Goal: Task Accomplishment & Management: Manage account settings

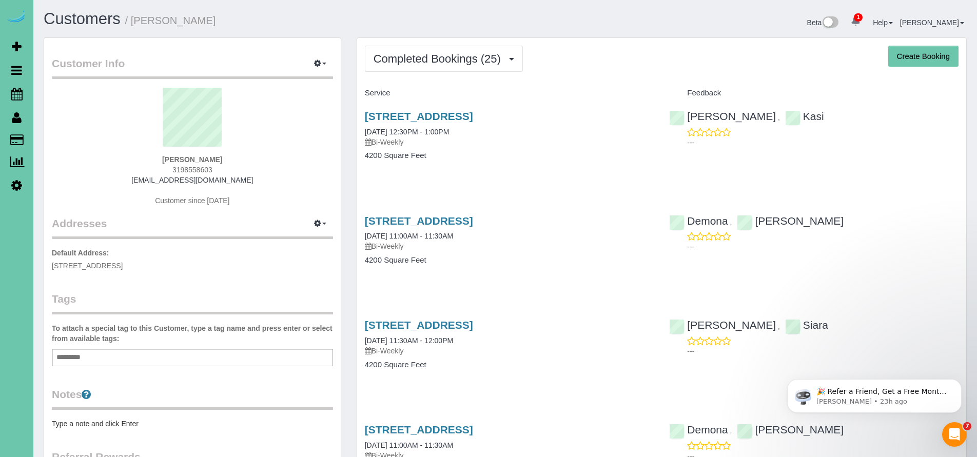
click at [484, 65] on span "Completed Bookings (25)" at bounding box center [439, 58] width 132 height 13
click at [450, 60] on span "Completed Bookings (25)" at bounding box center [439, 58] width 132 height 13
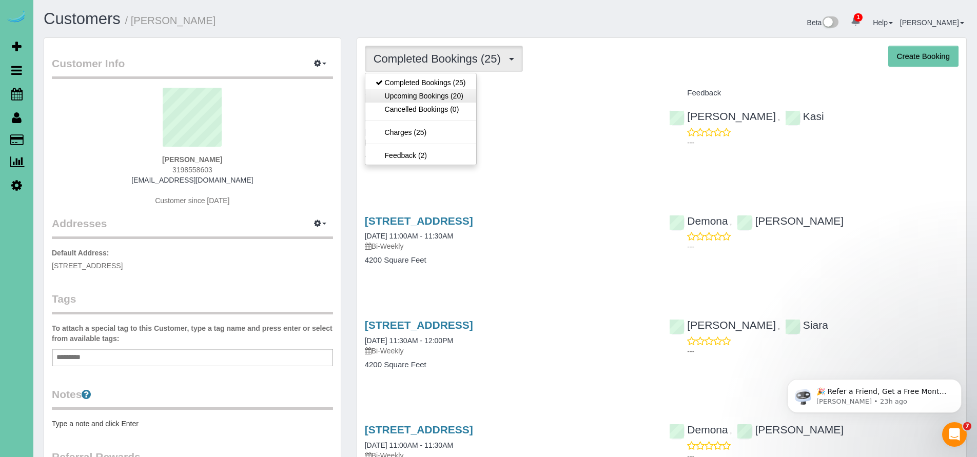
click at [443, 95] on link "Upcoming Bookings (20)" at bounding box center [420, 95] width 111 height 13
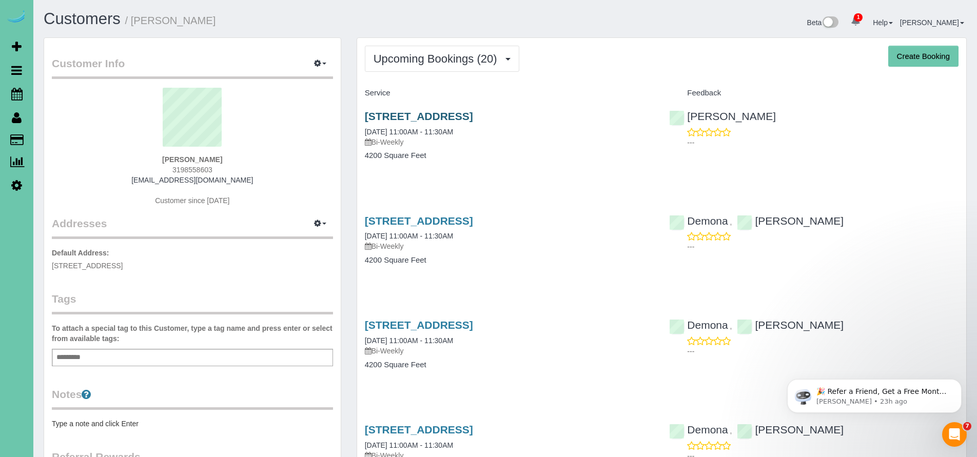
click at [458, 113] on link "11608 S 115th St, Papillion, NE 68046" at bounding box center [419, 116] width 108 height 12
click at [15, 92] on icon at bounding box center [16, 94] width 11 height 12
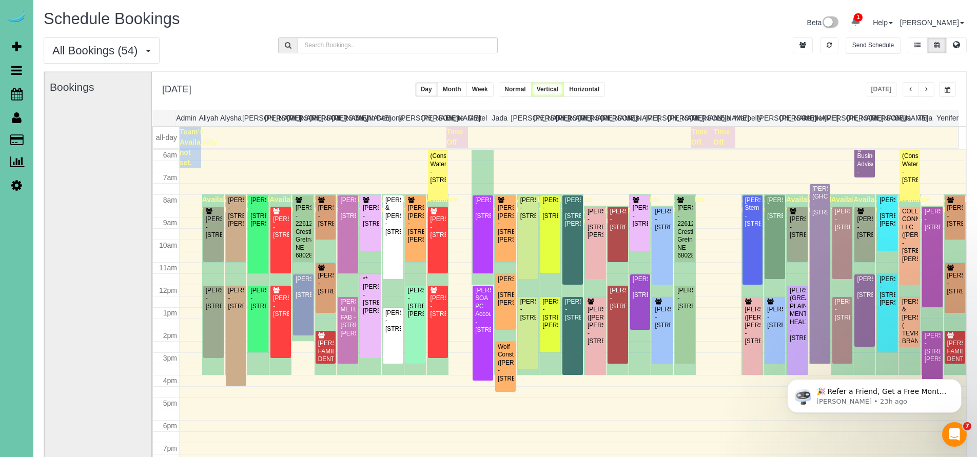
scroll to position [135, 0]
click at [767, 73] on div "Friday, Sep 12, 2025 Today Day Month Week Normal Vertical Horizontal" at bounding box center [559, 91] width 814 height 38
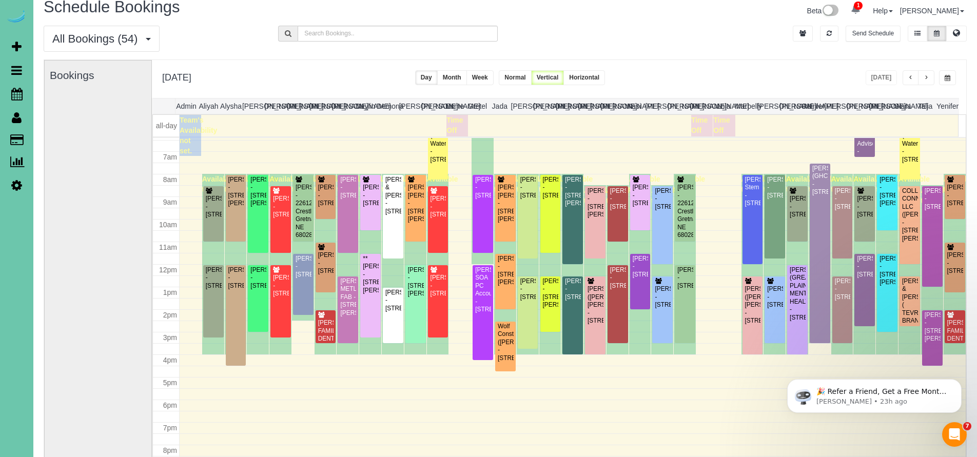
scroll to position [0, 0]
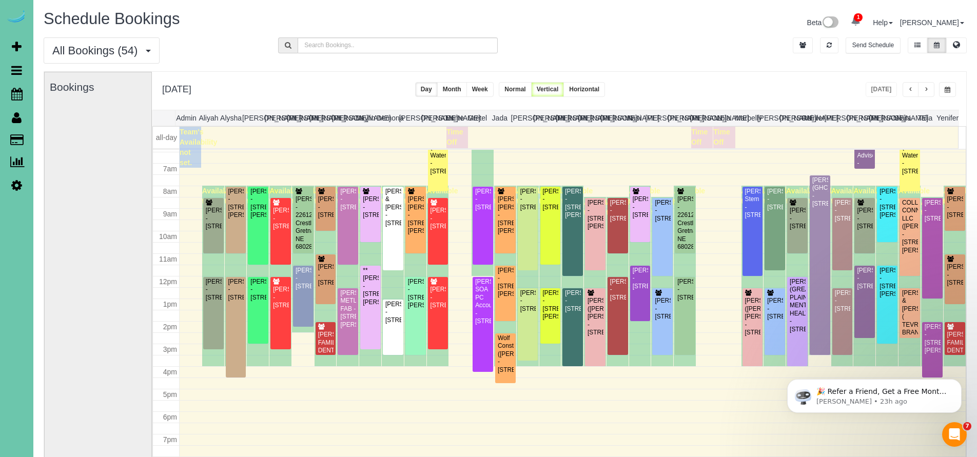
click at [726, 65] on div "All Bookings (54) All Bookings Unassigned Bookings Recurring Bookings New Custo…" at bounding box center [505, 54] width 938 height 34
click at [638, 290] on div "Lynda Hoffmann - 6704 S 188th Street, Omaha, NE 68135" at bounding box center [640, 279] width 16 height 24
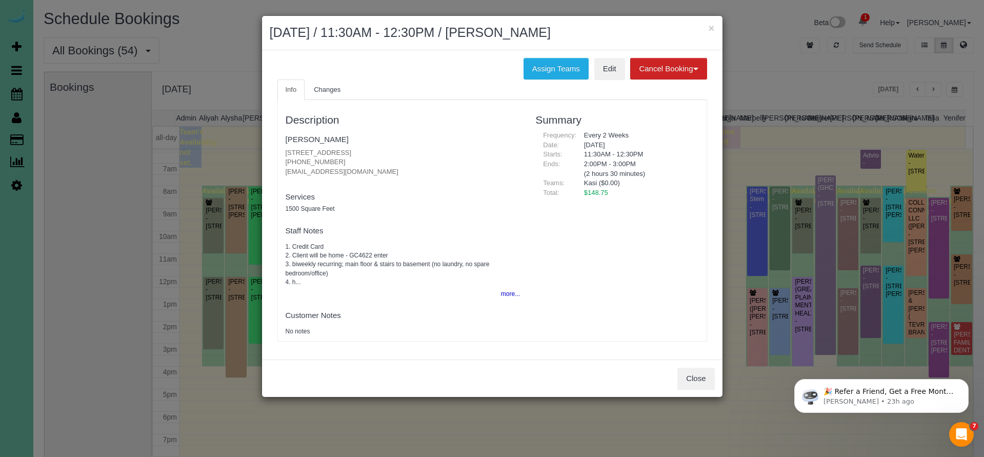
click at [614, 262] on div "Description Lynda Hoffmann 6704 S 188th Street, Omaha, NE 68135 (402) 320-8758 …" at bounding box center [492, 220] width 429 height 231
click at [328, 140] on link "Lynda Hoffmann" at bounding box center [317, 139] width 63 height 9
click at [693, 375] on button "Close" at bounding box center [696, 379] width 37 height 22
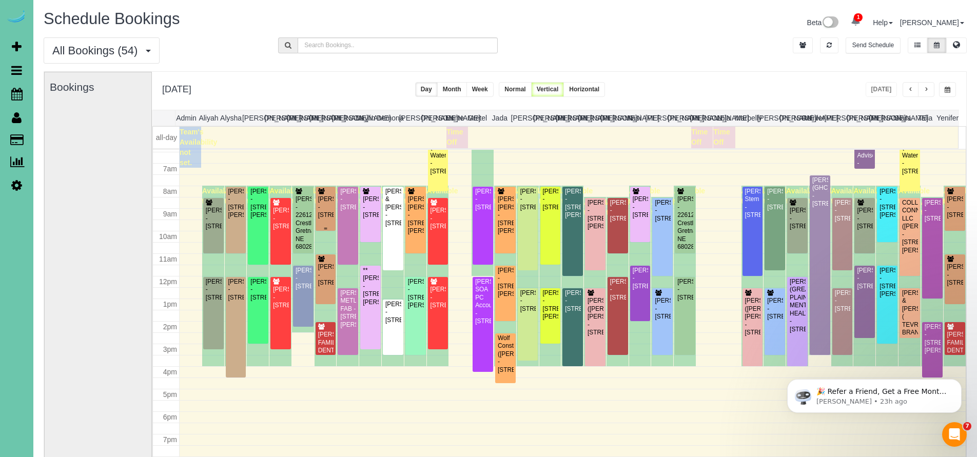
click at [322, 207] on div "Ryan Nelson - 3805 S 202nd Street, Omaha, NE 68130" at bounding box center [326, 207] width 16 height 24
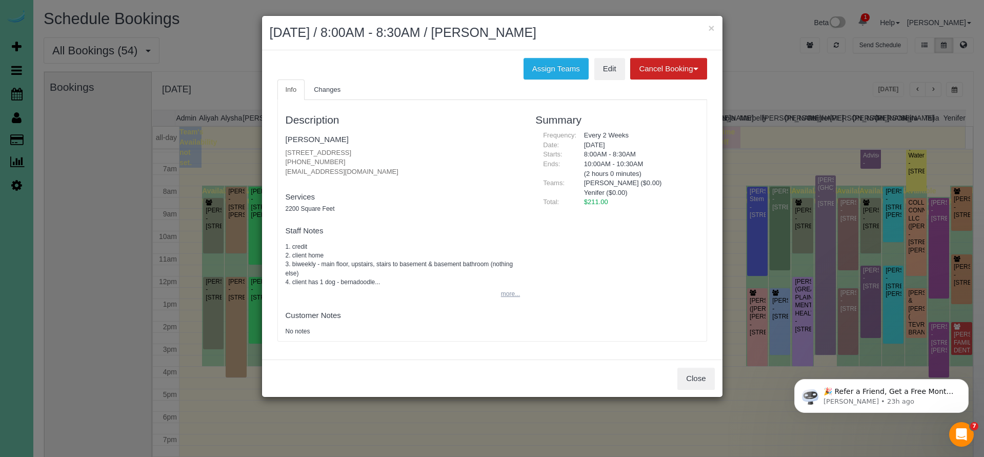
click at [512, 290] on button "more..." at bounding box center [507, 294] width 25 height 15
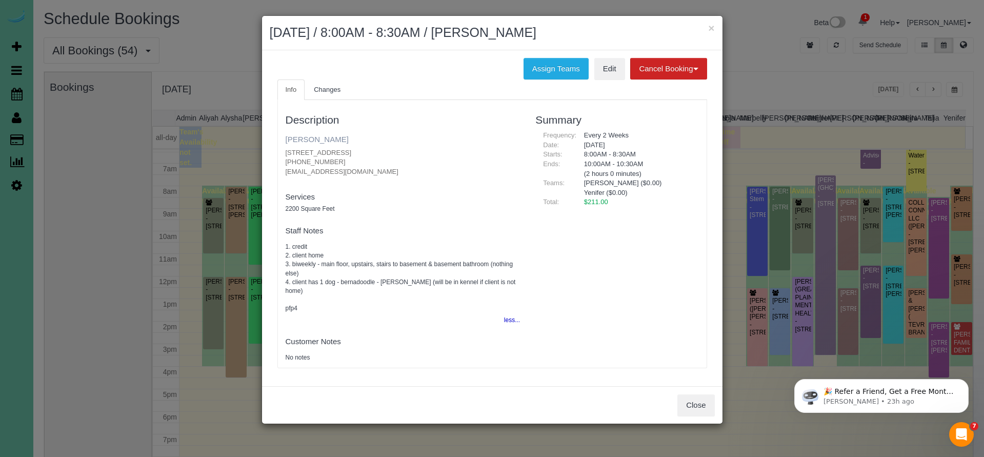
click at [304, 136] on link "[PERSON_NAME]" at bounding box center [317, 139] width 63 height 9
click at [690, 397] on button "Close" at bounding box center [696, 406] width 37 height 22
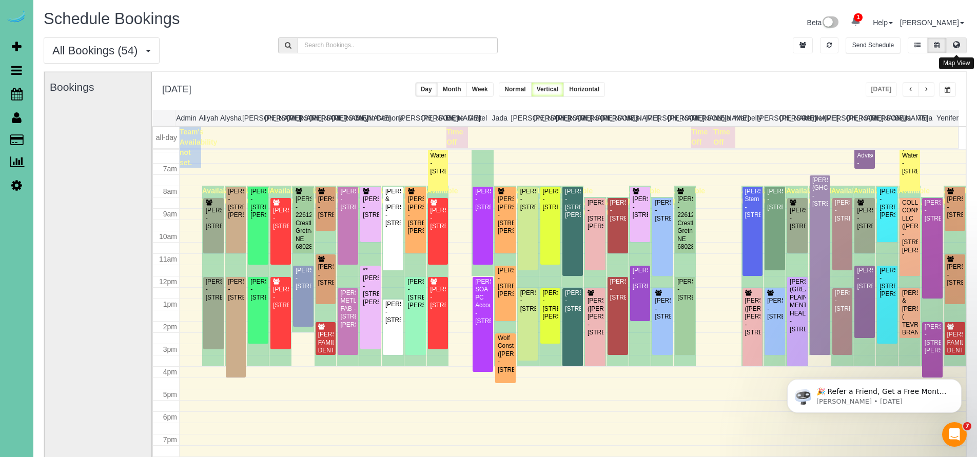
click at [961, 42] on button at bounding box center [956, 45] width 21 height 16
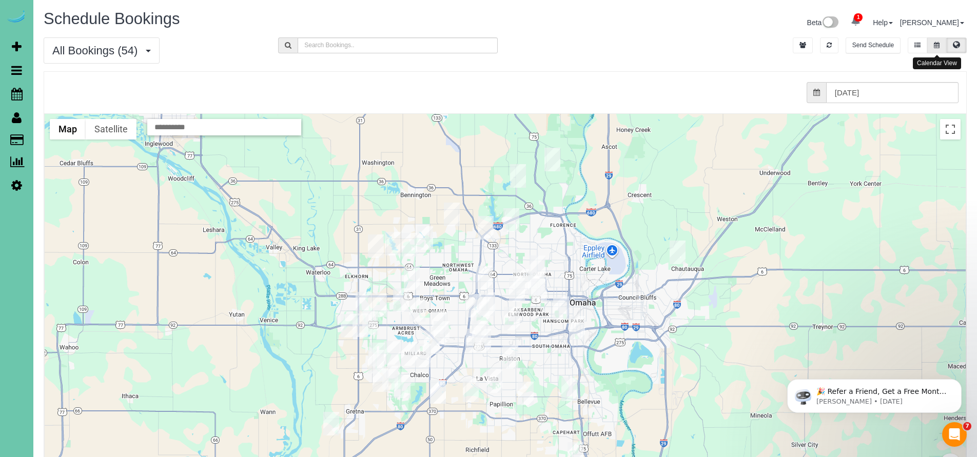
click at [938, 52] on button at bounding box center [936, 45] width 19 height 16
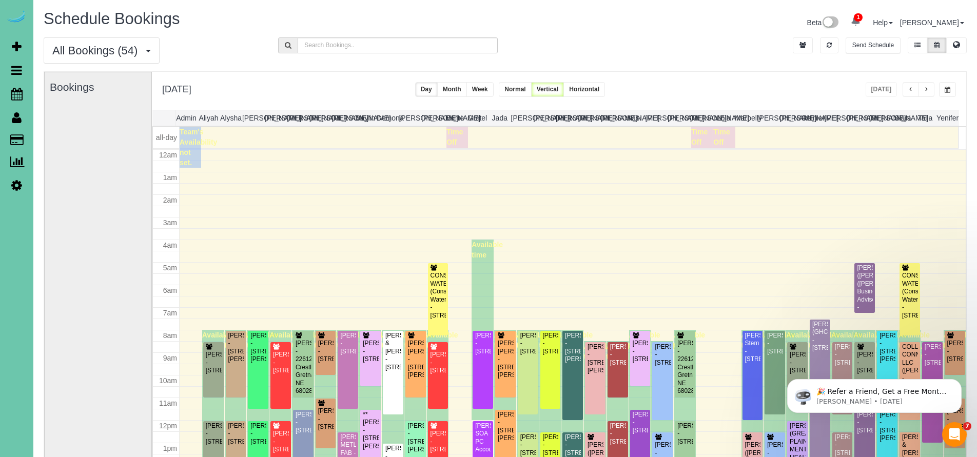
scroll to position [135, 0]
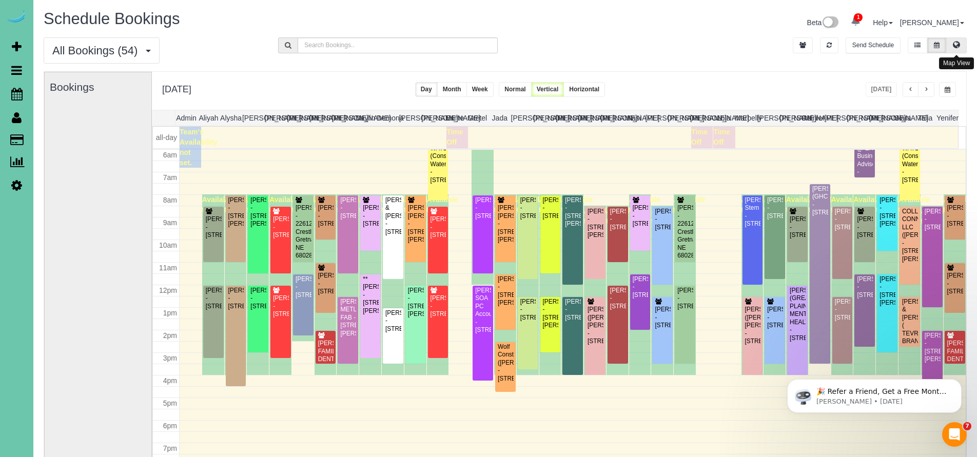
click at [957, 49] on button at bounding box center [956, 45] width 21 height 16
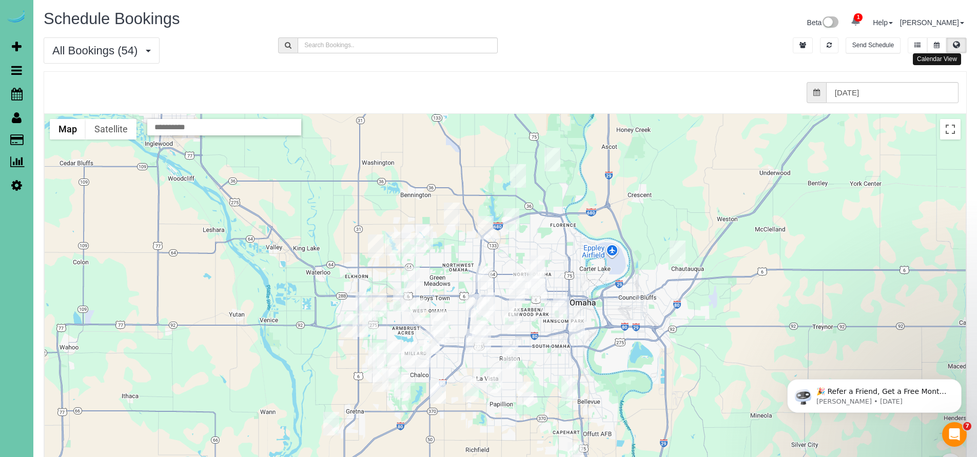
click at [938, 47] on icon at bounding box center [937, 45] width 6 height 6
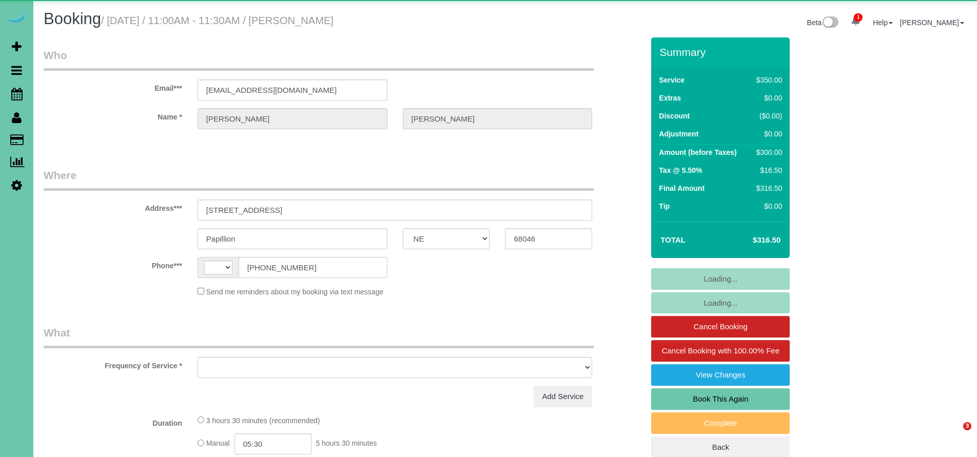
select select "NE"
select select "string:US"
select select "object:630"
select select "string:fspay-dfc76380-fb9f-414e-8c95-c6515b2c92cc"
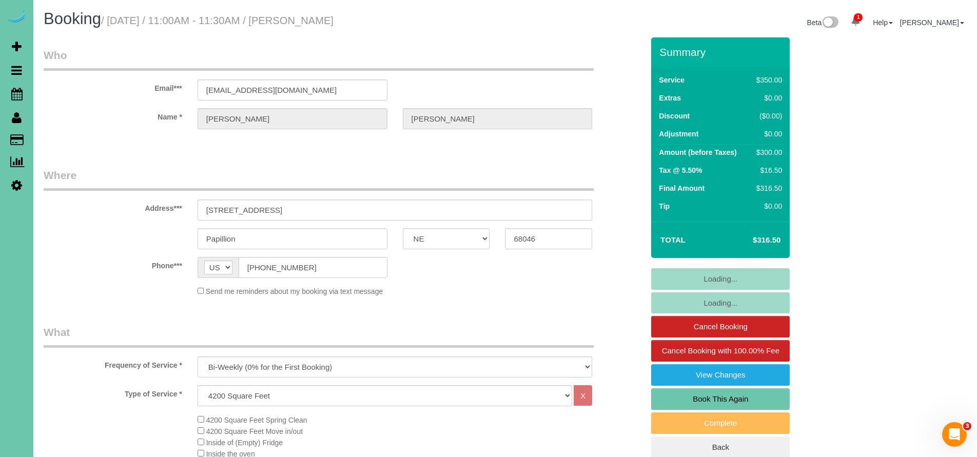
select select "object:677"
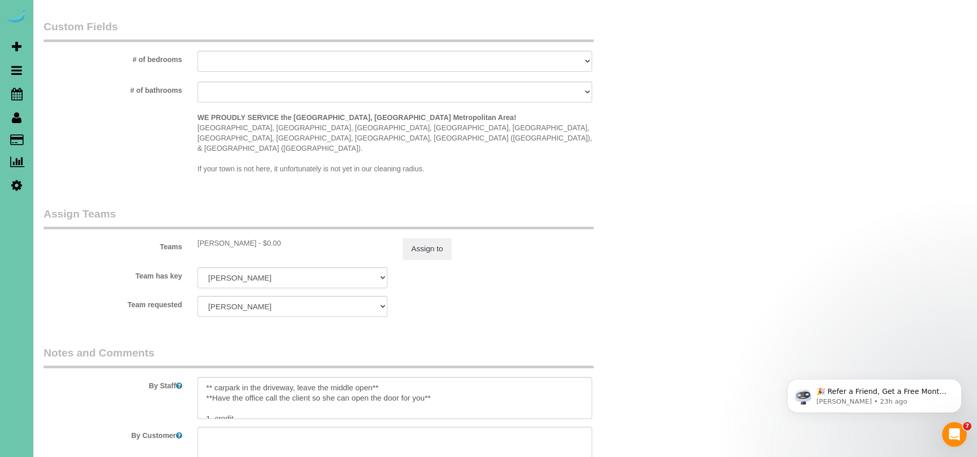
scroll to position [864, 0]
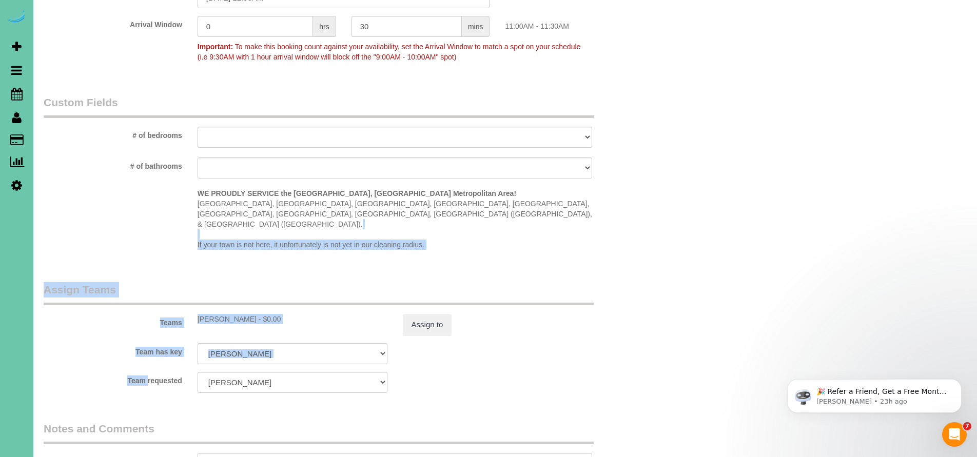
drag, startPoint x: 549, startPoint y: 342, endPoint x: 551, endPoint y: 207, distance: 134.9
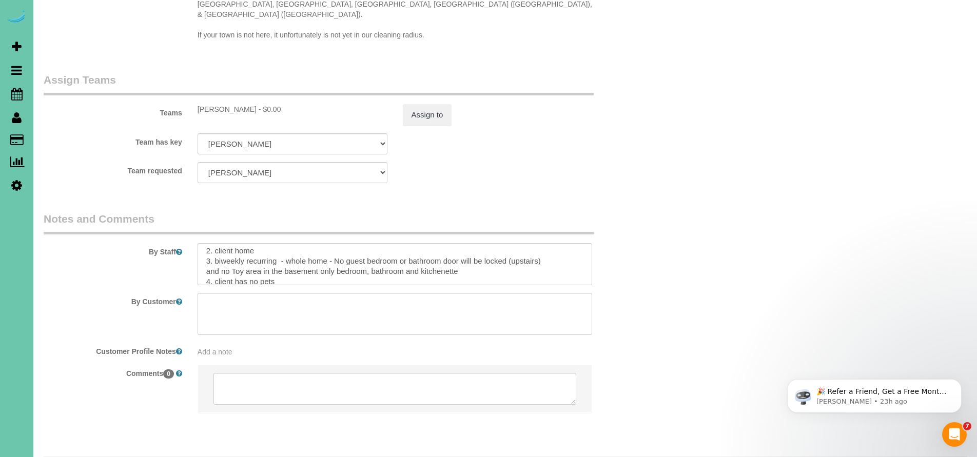
scroll to position [42, 0]
click at [277, 243] on textarea at bounding box center [395, 264] width 395 height 42
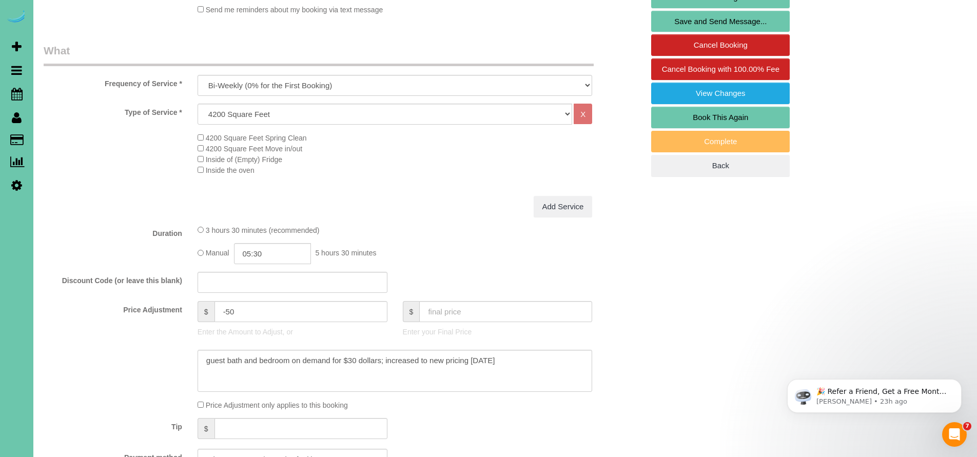
scroll to position [61, 0]
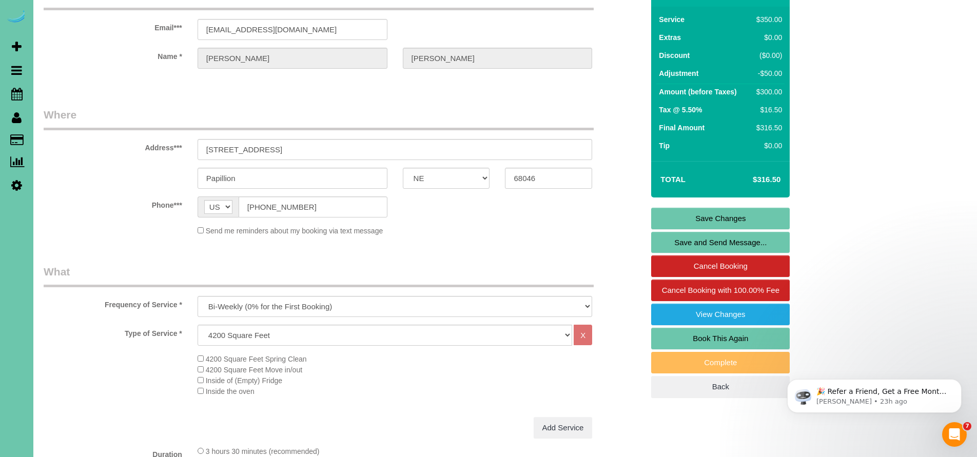
type textarea "** carpark in the driveway, leave the middle open** **Have the office call the …"
click at [725, 215] on link "Save Changes" at bounding box center [720, 219] width 139 height 22
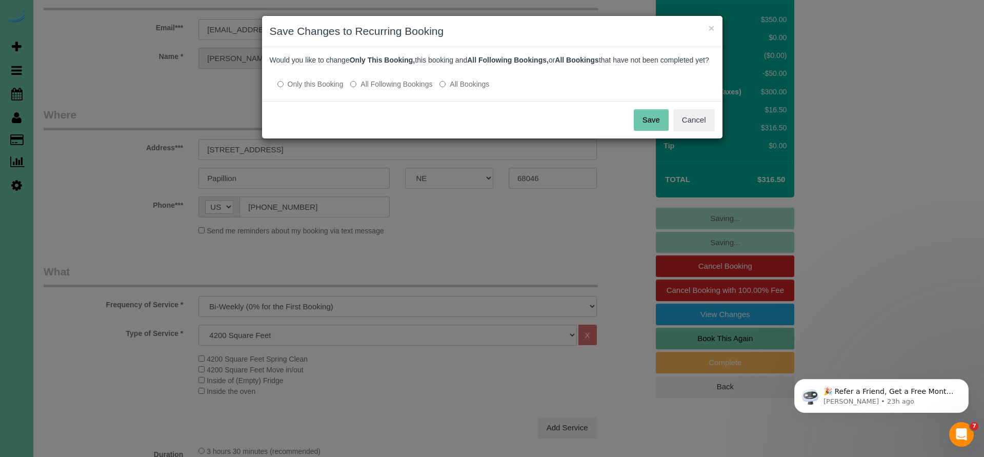
click at [651, 131] on button "Save" at bounding box center [651, 120] width 35 height 22
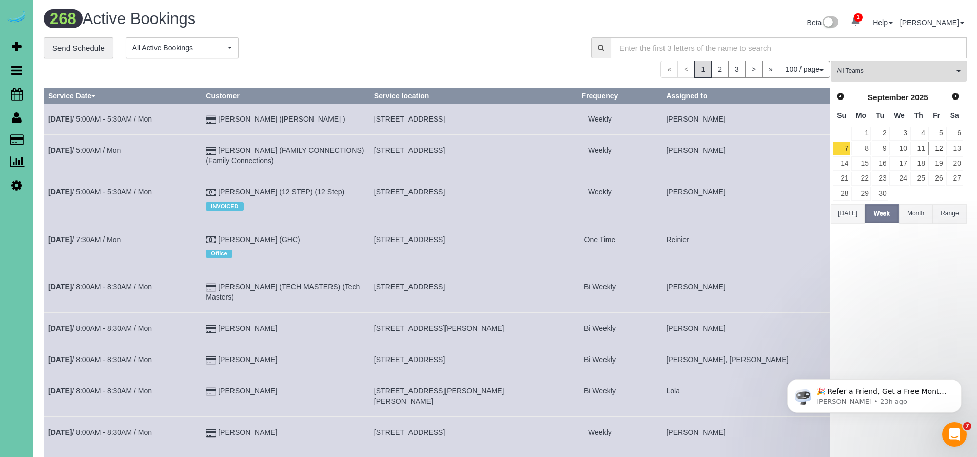
click at [15, 96] on icon at bounding box center [16, 94] width 11 height 12
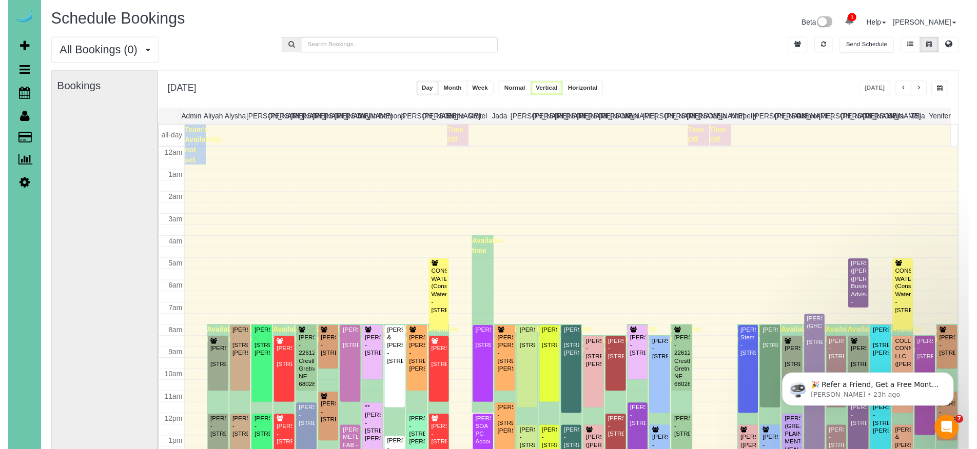
scroll to position [135, 0]
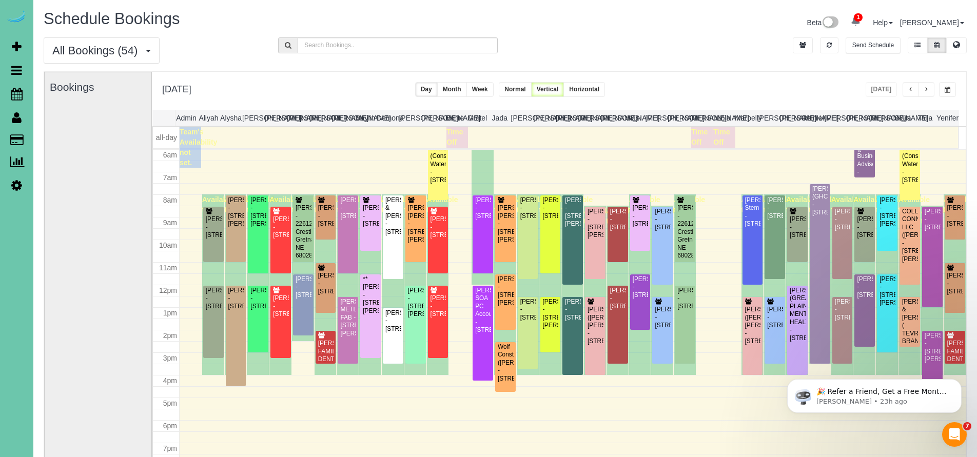
click at [949, 96] on button "button" at bounding box center [947, 89] width 17 height 15
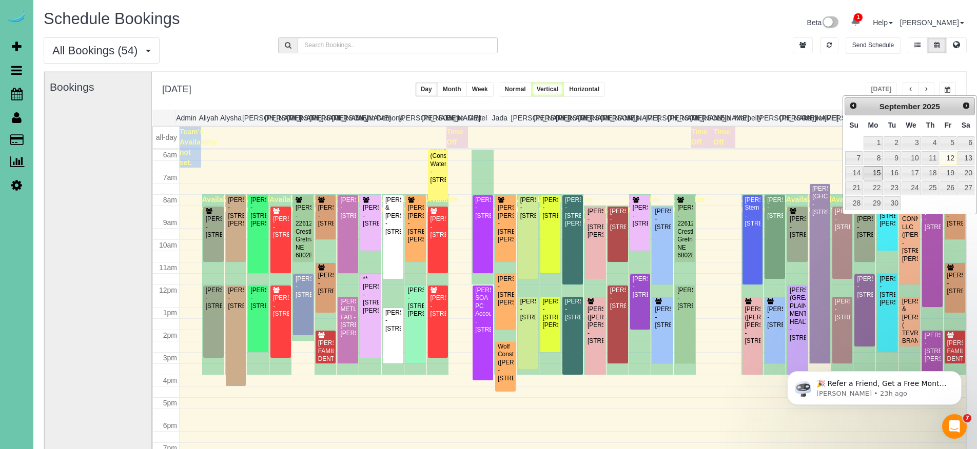
click at [876, 170] on link "15" at bounding box center [872, 173] width 19 height 14
type input "**********"
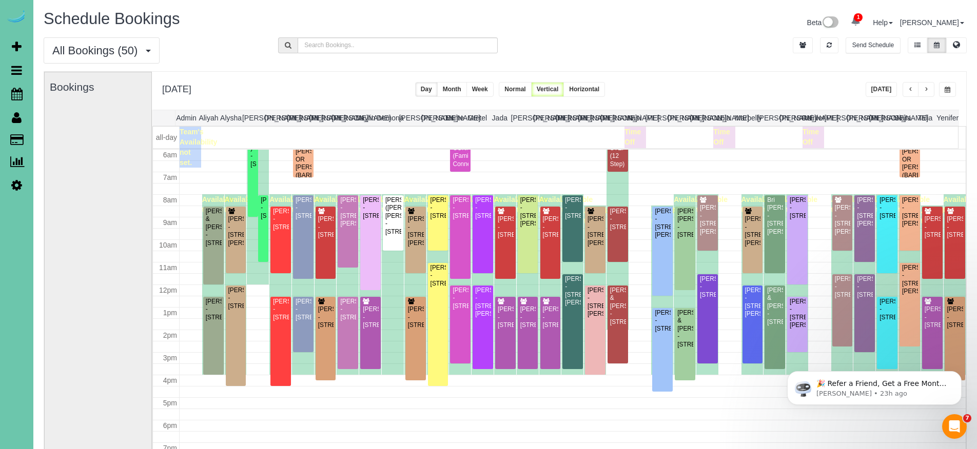
click at [932, 89] on button "button" at bounding box center [926, 89] width 16 height 15
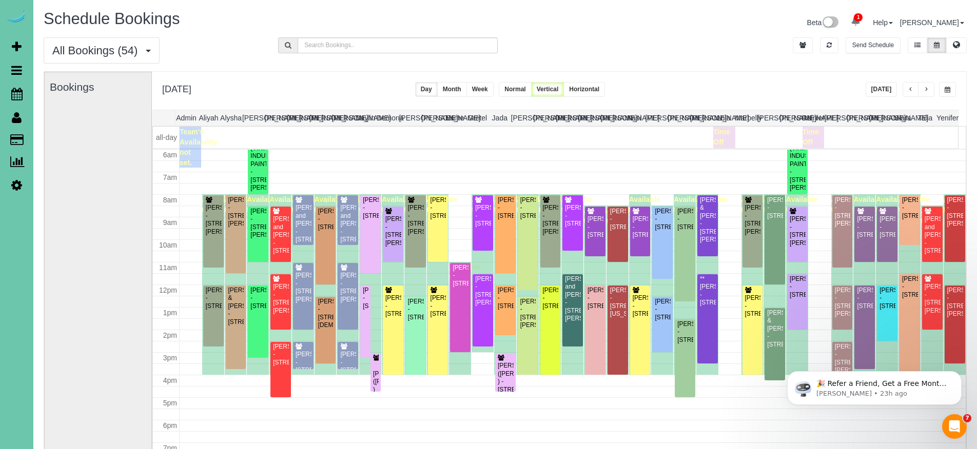
click at [932, 89] on button "button" at bounding box center [926, 89] width 16 height 15
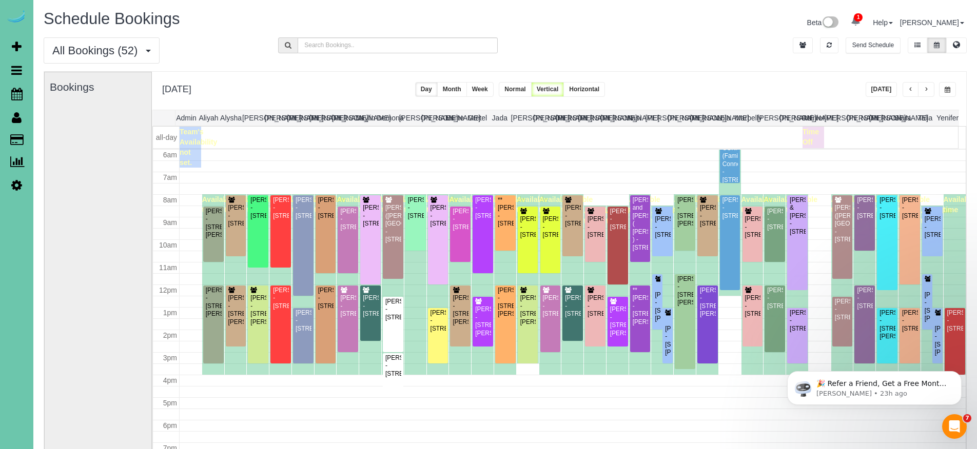
click at [926, 86] on button "button" at bounding box center [926, 89] width 16 height 15
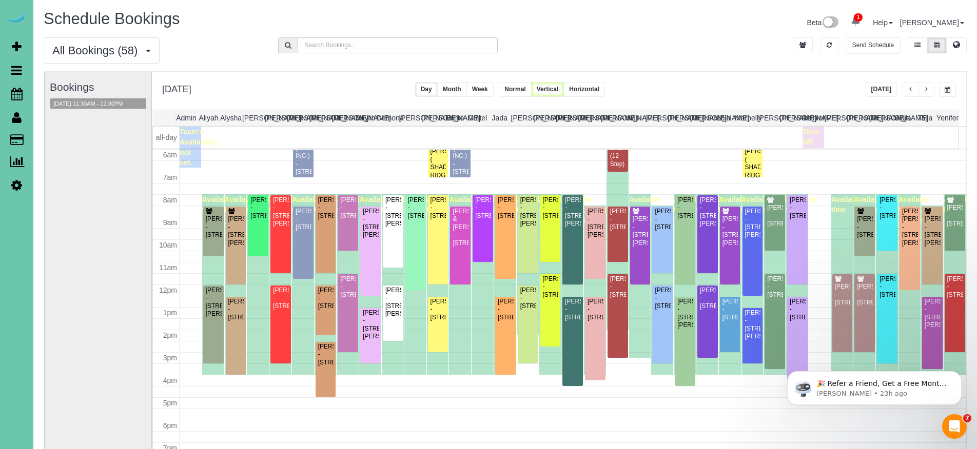
click at [925, 93] on span "button" at bounding box center [925, 90] width 5 height 6
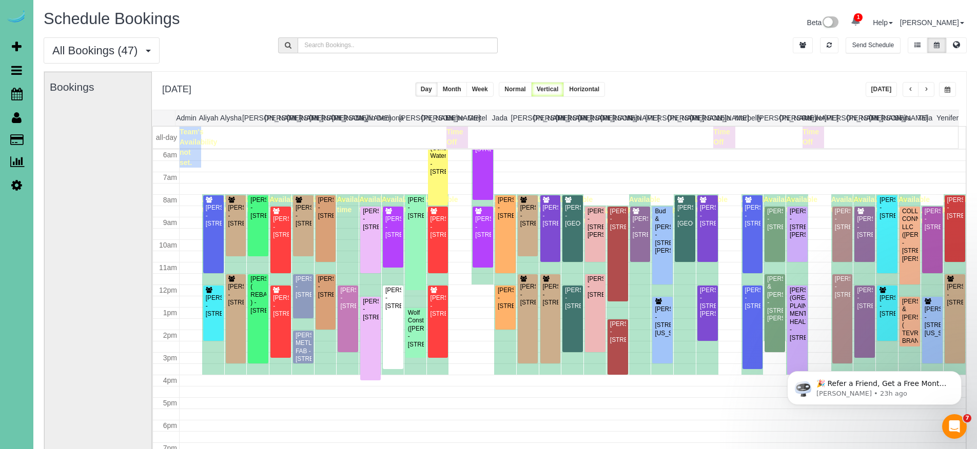
click at [702, 48] on div "All Bookings (47) All Bookings Unassigned Bookings Recurring Bookings New Custo…" at bounding box center [505, 54] width 938 height 34
click at [948, 307] on div "Chantelle Swartz - 530 S 53rd Street, Omaha, NE 68106" at bounding box center [955, 295] width 16 height 24
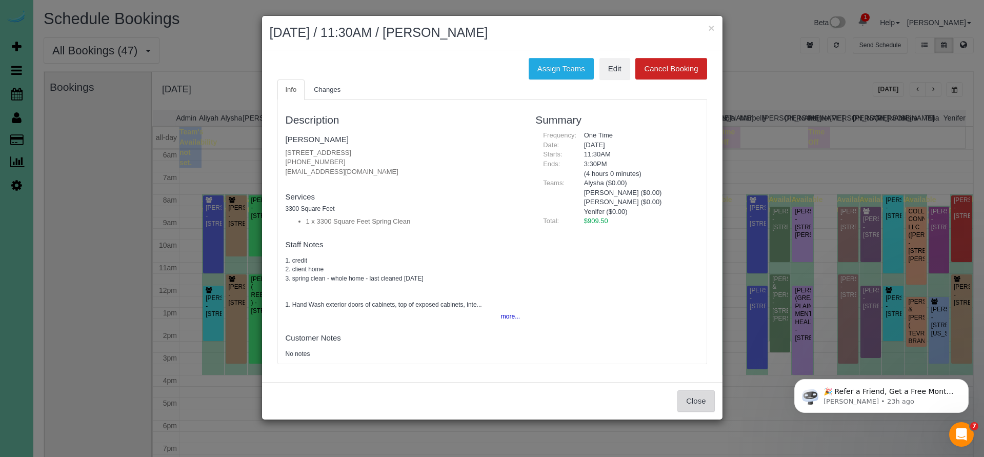
click at [707, 405] on button "Close" at bounding box center [696, 401] width 37 height 22
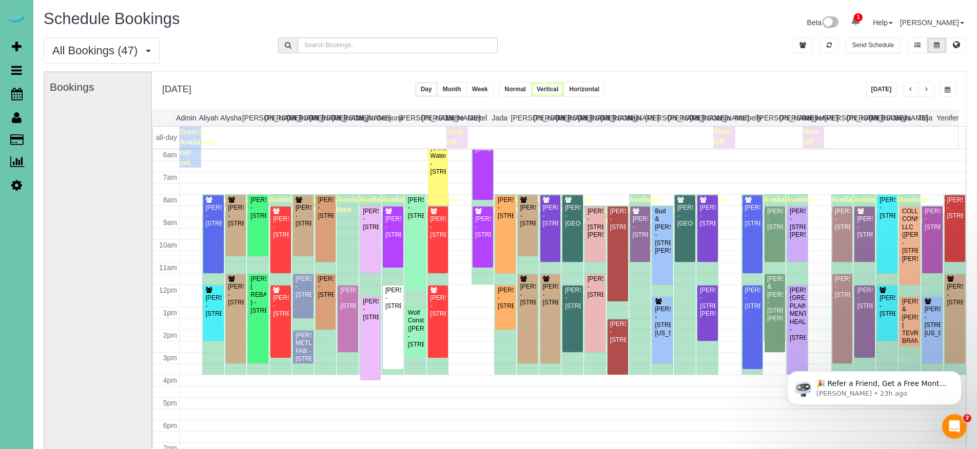
click at [881, 92] on button "Today" at bounding box center [881, 89] width 32 height 15
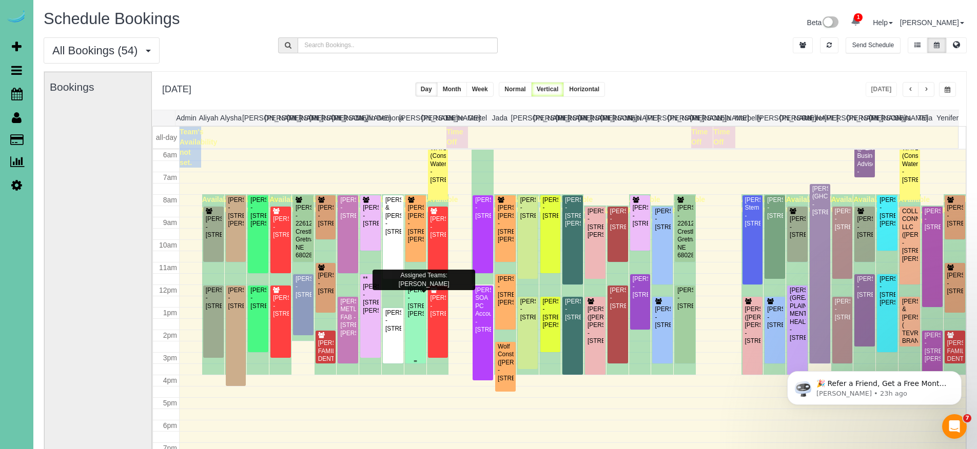
click at [413, 318] on div "Jamie Jones - 17409 Browne Street, Omaha, NE 68116" at bounding box center [415, 303] width 16 height 32
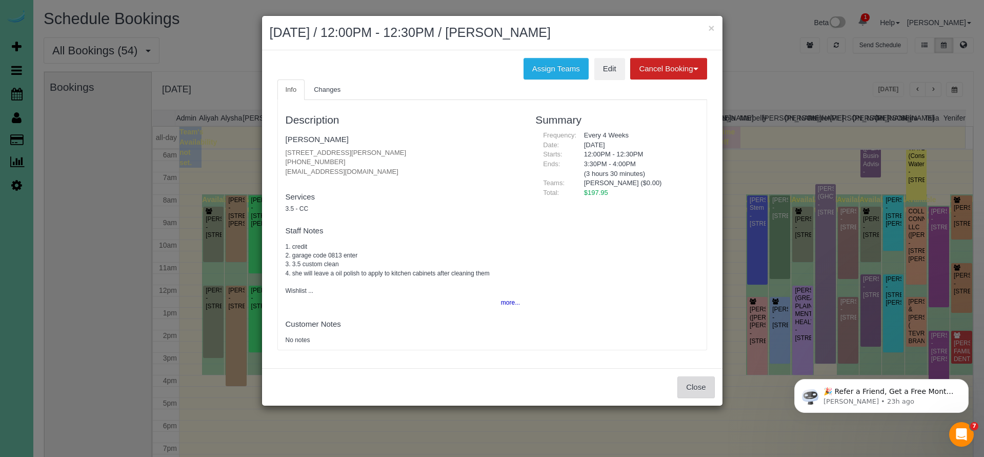
click at [707, 381] on button "Close" at bounding box center [696, 388] width 37 height 22
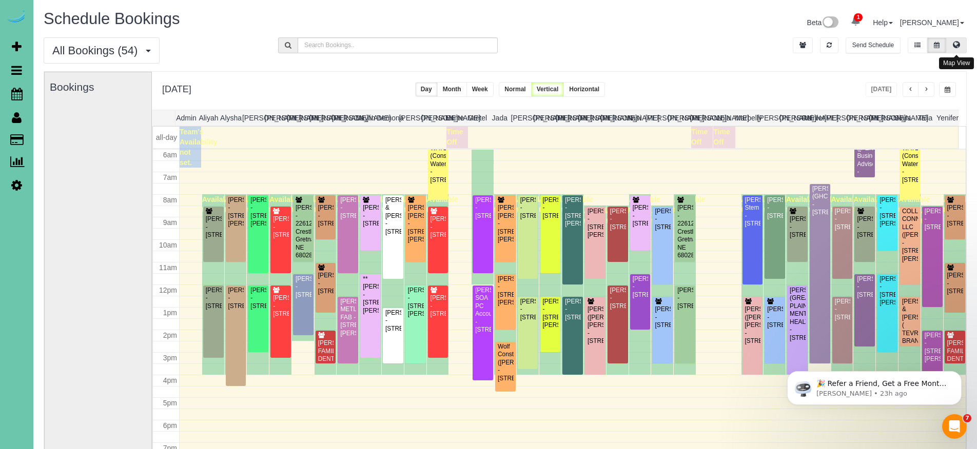
click at [965, 44] on button at bounding box center [956, 45] width 21 height 16
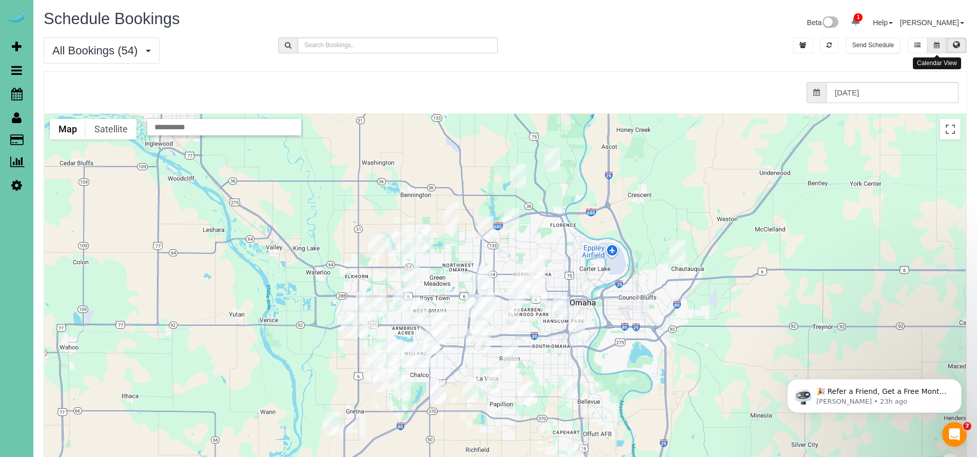
click at [933, 47] on button at bounding box center [936, 45] width 19 height 16
